Goal: Task Accomplishment & Management: Use online tool/utility

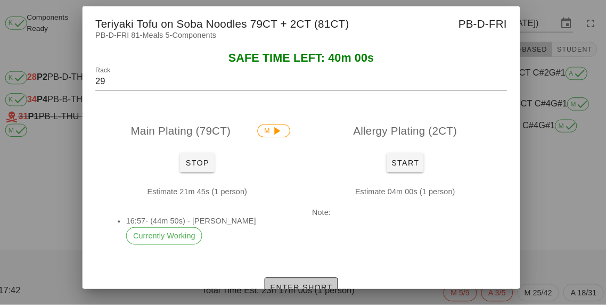
click at [288, 299] on button "Enter Short" at bounding box center [302, 289] width 71 height 19
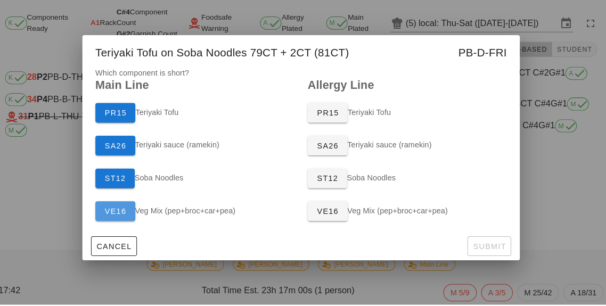
click at [121, 219] on span "VE16" at bounding box center [122, 215] width 22 height 9
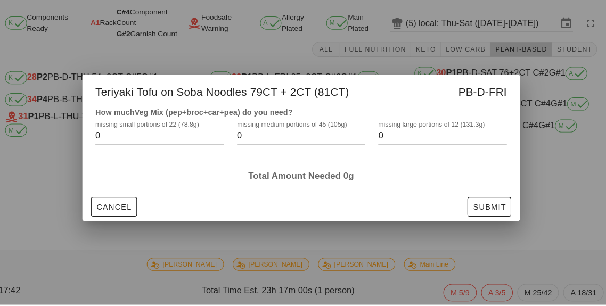
click at [300, 150] on input "0" at bounding box center [296, 141] width 110 height 17
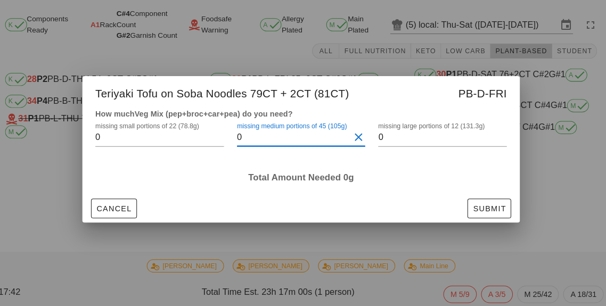
scroll to position [27, 0]
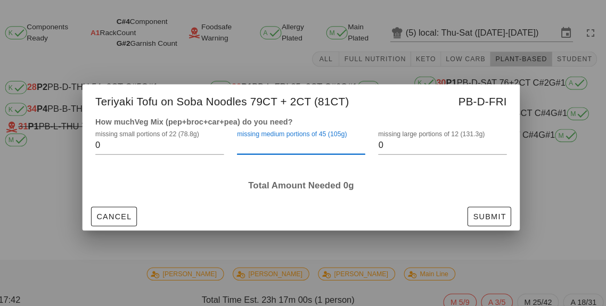
type input "1"
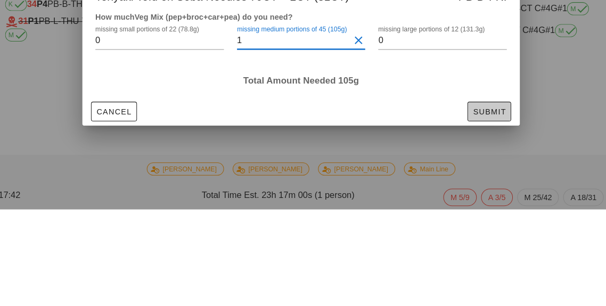
click at [490, 209] on span "Submit" at bounding box center [486, 211] width 33 height 9
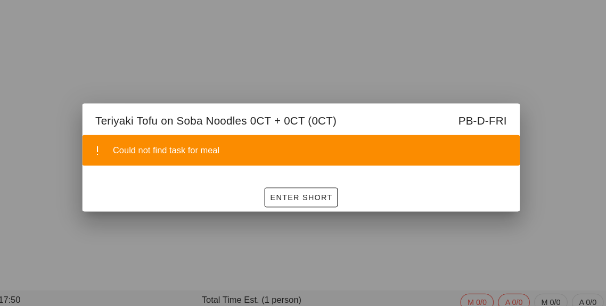
click at [547, 214] on div at bounding box center [303, 153] width 606 height 306
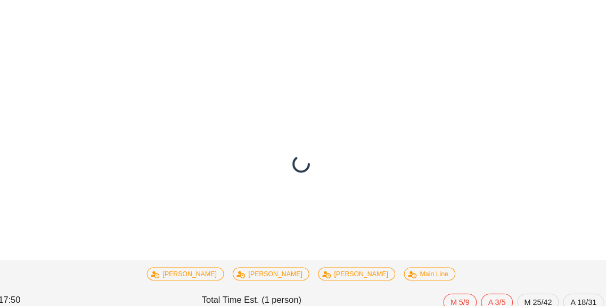
scroll to position [0, 0]
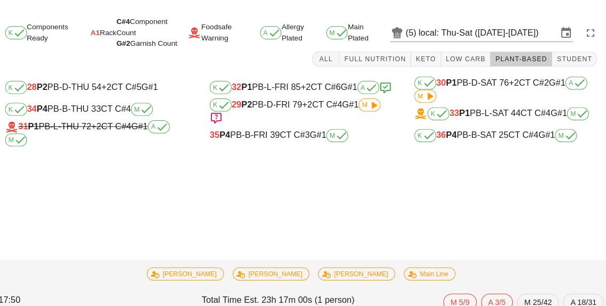
click at [312, 106] on span "+2" at bounding box center [309, 101] width 10 height 9
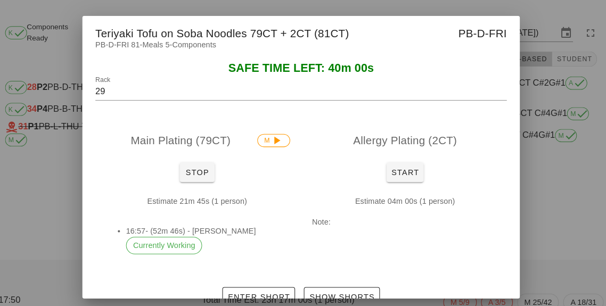
scroll to position [12, 0]
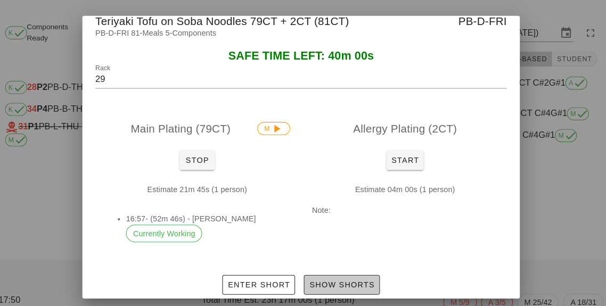
click at [360, 268] on button "Show Shorts" at bounding box center [343, 277] width 74 height 19
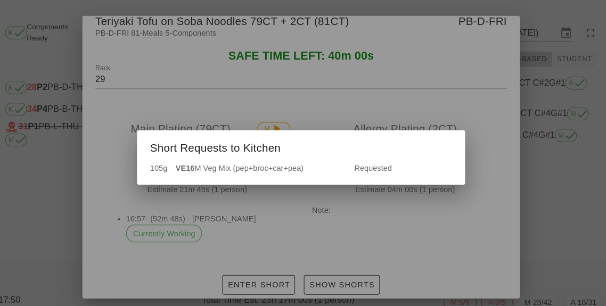
click at [475, 231] on div at bounding box center [303, 153] width 606 height 306
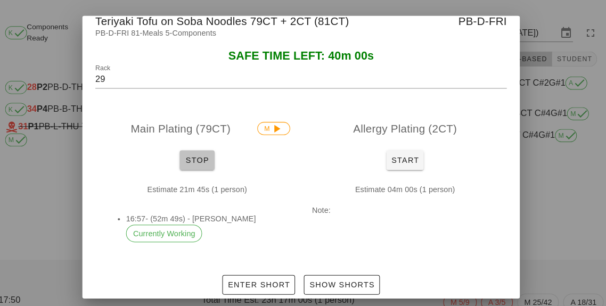
click at [212, 155] on span "Stop" at bounding box center [202, 156] width 26 height 9
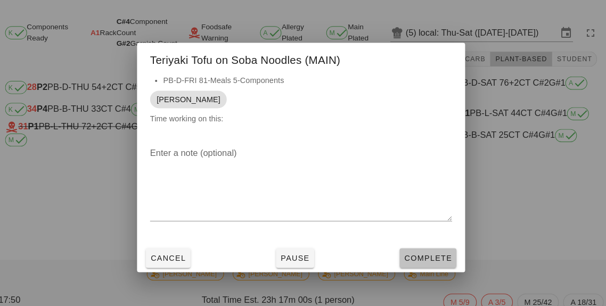
click at [431, 247] on span "Complete" at bounding box center [426, 251] width 47 height 9
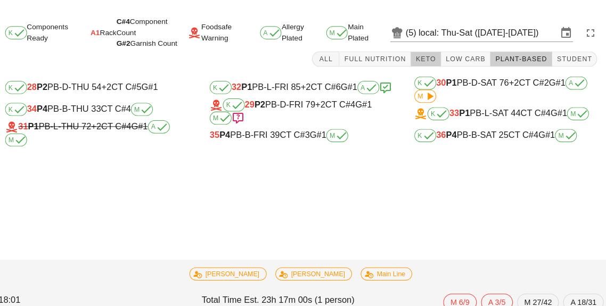
click at [435, 60] on span "Keto" at bounding box center [424, 57] width 20 height 7
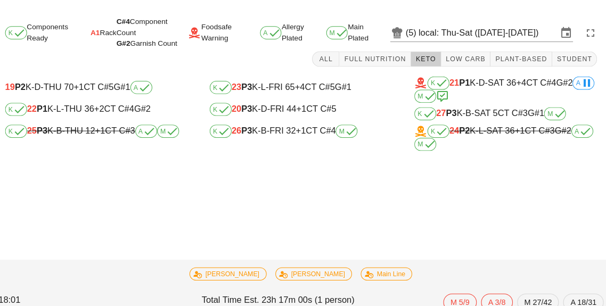
click at [125, 112] on div "K 22 P1 K-L-THU 36 +2 CT C#4 G#2" at bounding box center [104, 106] width 178 height 13
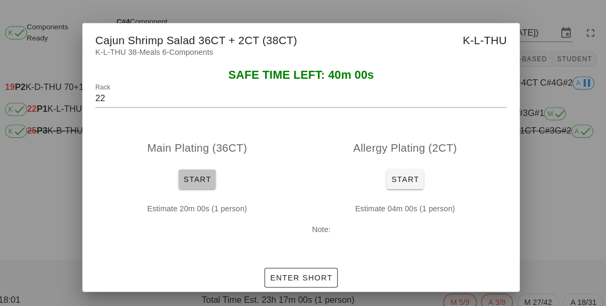
click at [207, 171] on span "Start" at bounding box center [202, 174] width 28 height 9
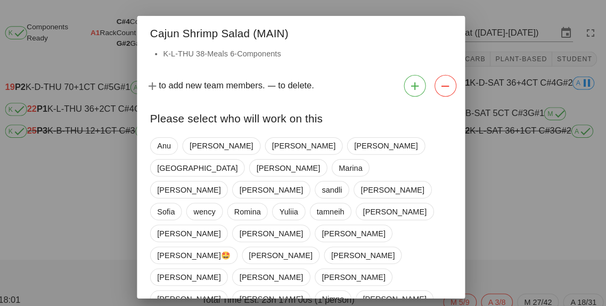
click at [210, 175] on div "[PERSON_NAME] [PERSON_NAME] iran [PERSON_NAME] [PERSON_NAME] [PERSON_NAME] [PER…" at bounding box center [303, 269] width 294 height 281
click at [321, 155] on span "[PERSON_NAME]" at bounding box center [290, 163] width 62 height 16
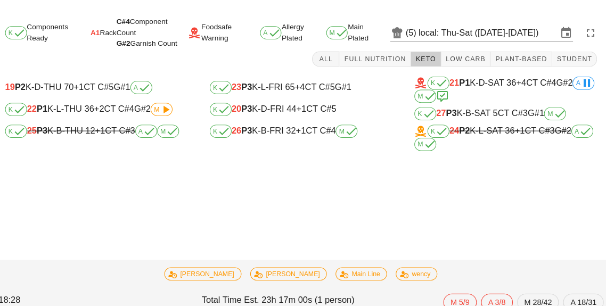
click at [141, 106] on div "K 22 P1 K-L-THU 36 +2 CT C#4 G#2 M" at bounding box center [104, 106] width 178 height 13
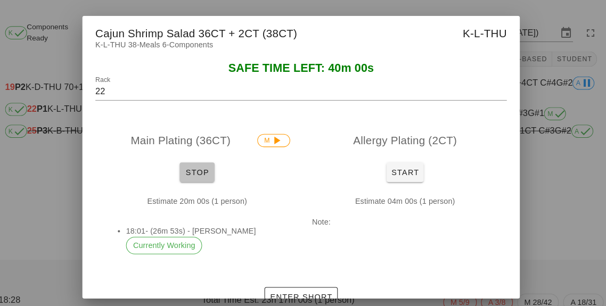
click at [204, 159] on button "Stop" at bounding box center [202, 167] width 34 height 19
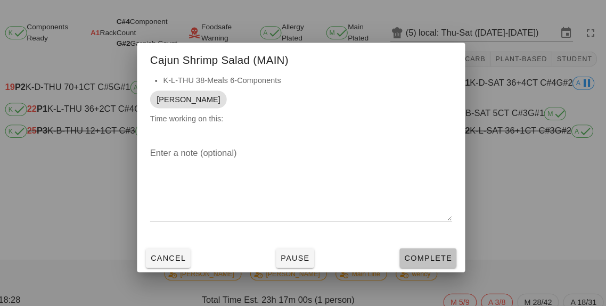
click at [415, 248] on span "Complete" at bounding box center [426, 251] width 47 height 9
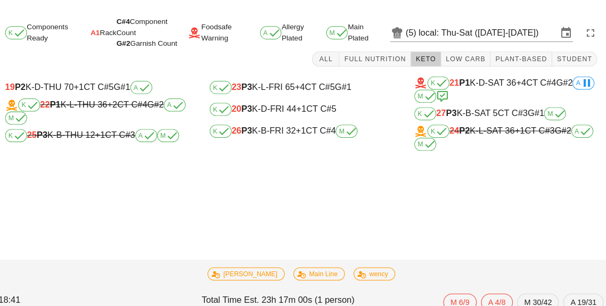
click at [301, 97] on div "K 20 P3 K-D-FRI 44 +1 CT C#5" at bounding box center [303, 106] width 195 height 21
click at [278, 109] on div "K 20 P3 K-D-FRI 44 +1 CT C#5" at bounding box center [303, 106] width 178 height 13
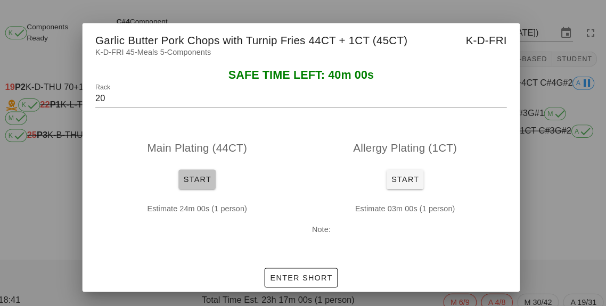
click at [206, 166] on button "Start" at bounding box center [202, 174] width 36 height 19
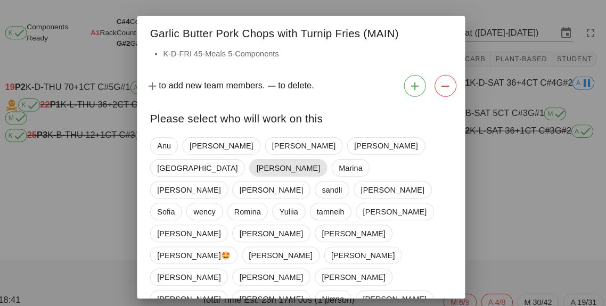
click at [321, 155] on span "[PERSON_NAME]" at bounding box center [290, 163] width 62 height 16
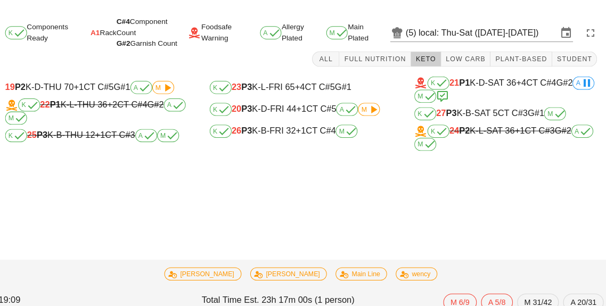
click at [292, 104] on div "K 20 P3 K-D-FRI 44 +1 CT C#5 A M" at bounding box center [303, 106] width 178 height 13
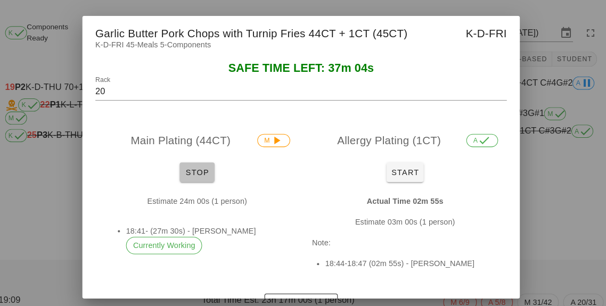
click at [209, 170] on span "Stop" at bounding box center [202, 167] width 26 height 9
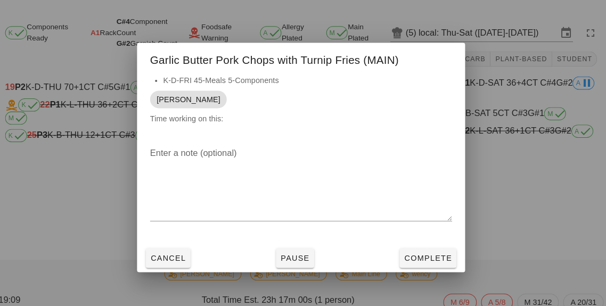
click at [198, 162] on div at bounding box center [303, 153] width 606 height 306
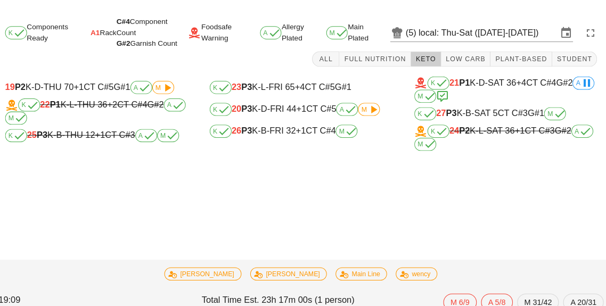
click at [286, 89] on div "K 23 P3 K-L-FRI 65 +4 CT C#5 G#1" at bounding box center [303, 85] width 178 height 13
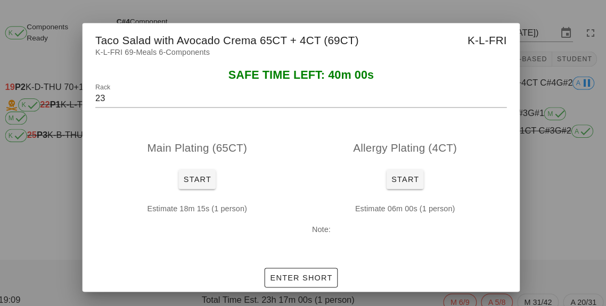
click at [565, 221] on div at bounding box center [303, 153] width 606 height 306
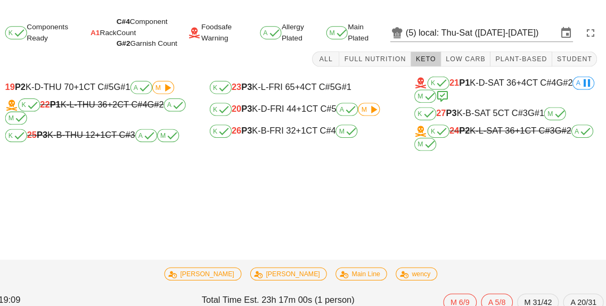
click at [308, 101] on span "+1" at bounding box center [303, 105] width 10 height 9
type input "20"
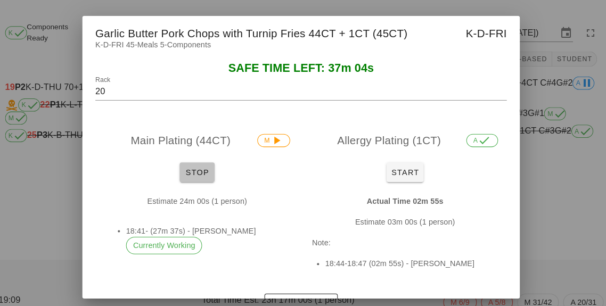
click at [217, 165] on button "Stop" at bounding box center [202, 167] width 34 height 19
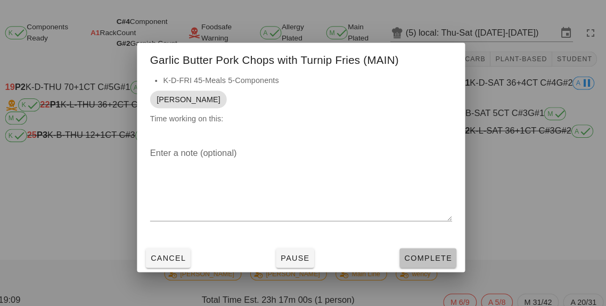
click at [435, 242] on button "Complete" at bounding box center [426, 251] width 55 height 19
